Goal: Check status

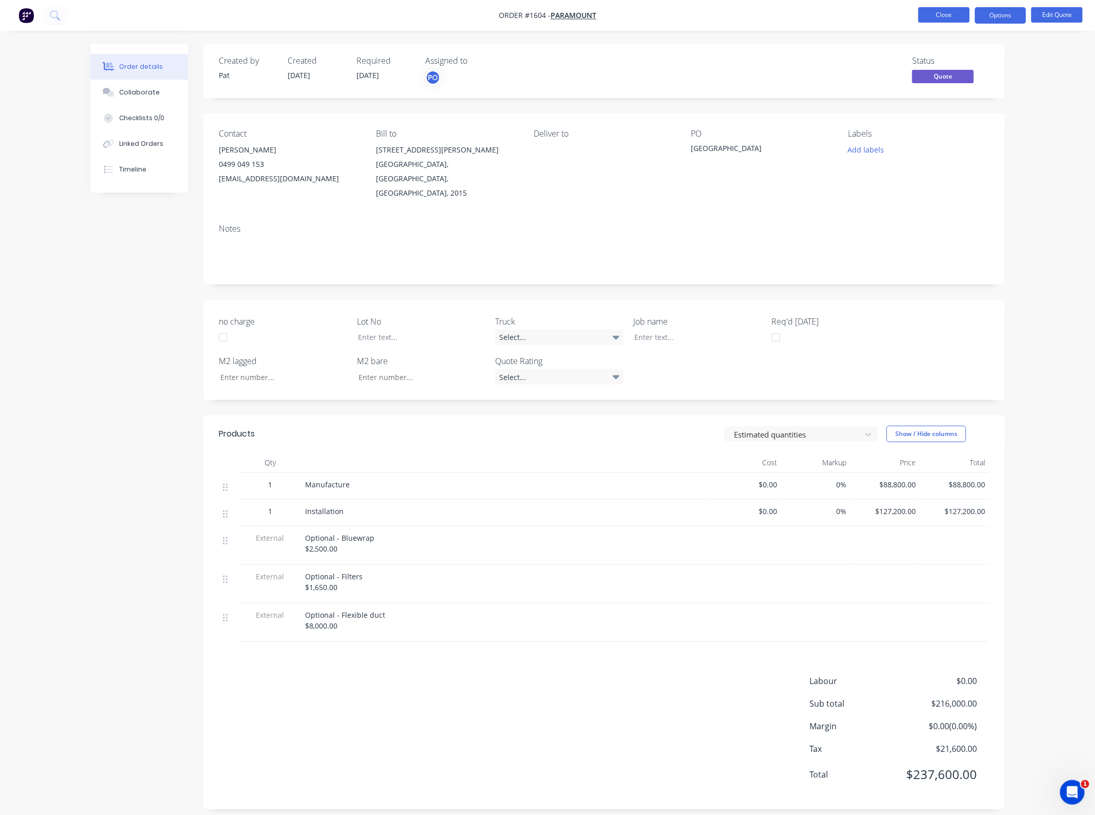
click at [932, 16] on button "Close" at bounding box center [943, 14] width 51 height 15
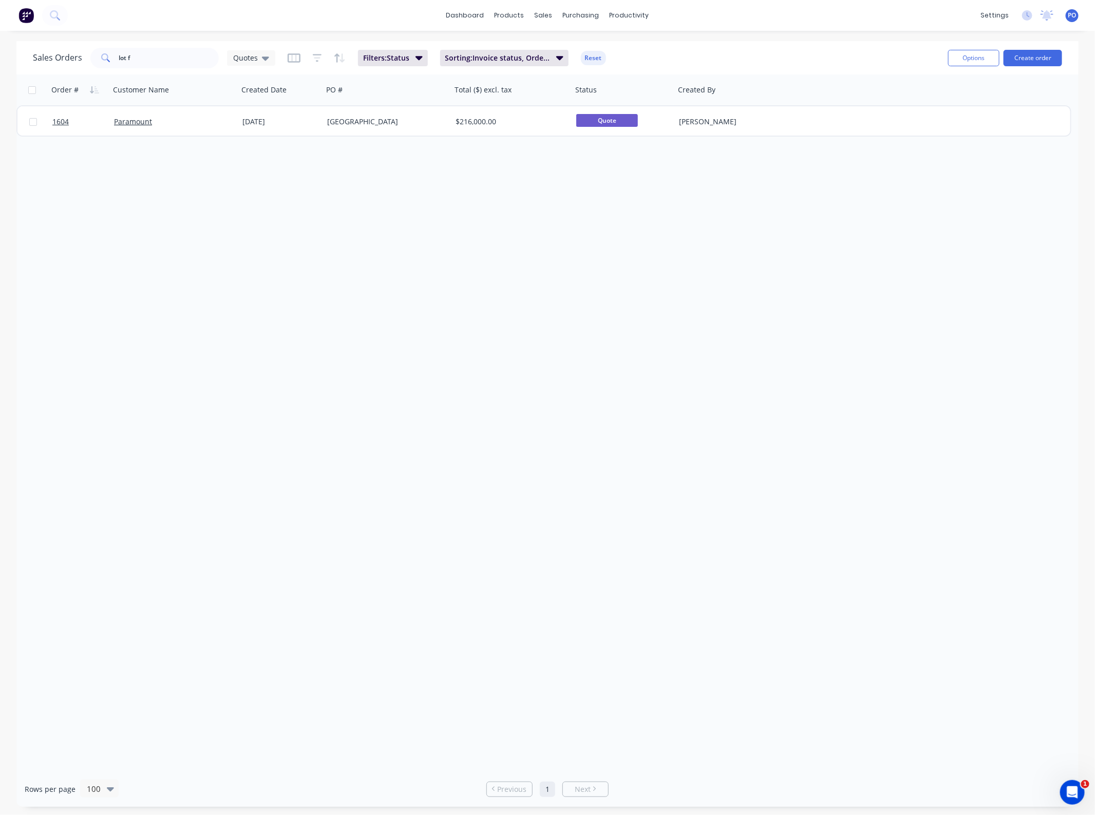
click at [178, 47] on div "Sales Orders lot f Quotes Filters: Status Sorting: Invoice status, Order # Reset" at bounding box center [486, 57] width 907 height 25
click at [170, 50] on input "lot f" at bounding box center [169, 58] width 100 height 21
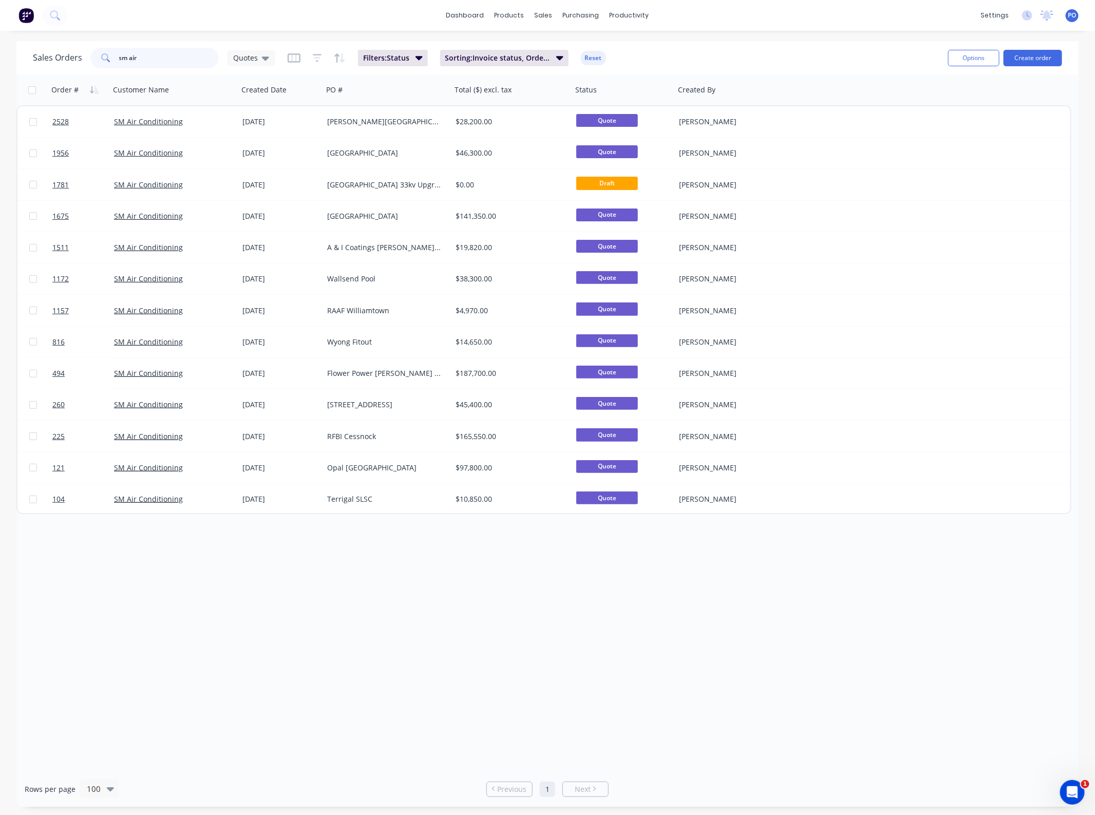
drag, startPoint x: 162, startPoint y: 52, endPoint x: 24, endPoint y: 64, distance: 139.2
click at [61, 62] on div "Sales Orders sm air Quotes" at bounding box center [154, 58] width 242 height 21
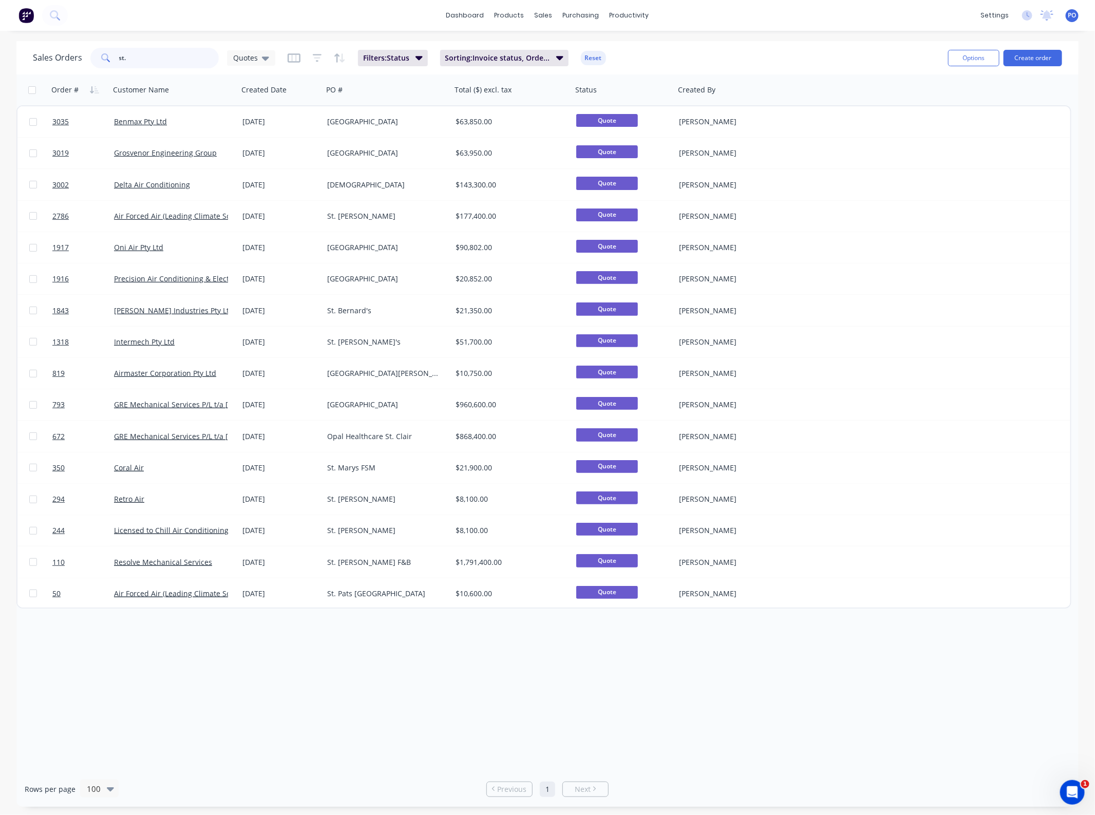
drag, startPoint x: 135, startPoint y: 64, endPoint x: 34, endPoint y: 65, distance: 101.2
click at [37, 64] on div "Sales Orders st. Quotes" at bounding box center [154, 58] width 242 height 21
type input "sm air"
